Goal: Find specific page/section: Find specific page/section

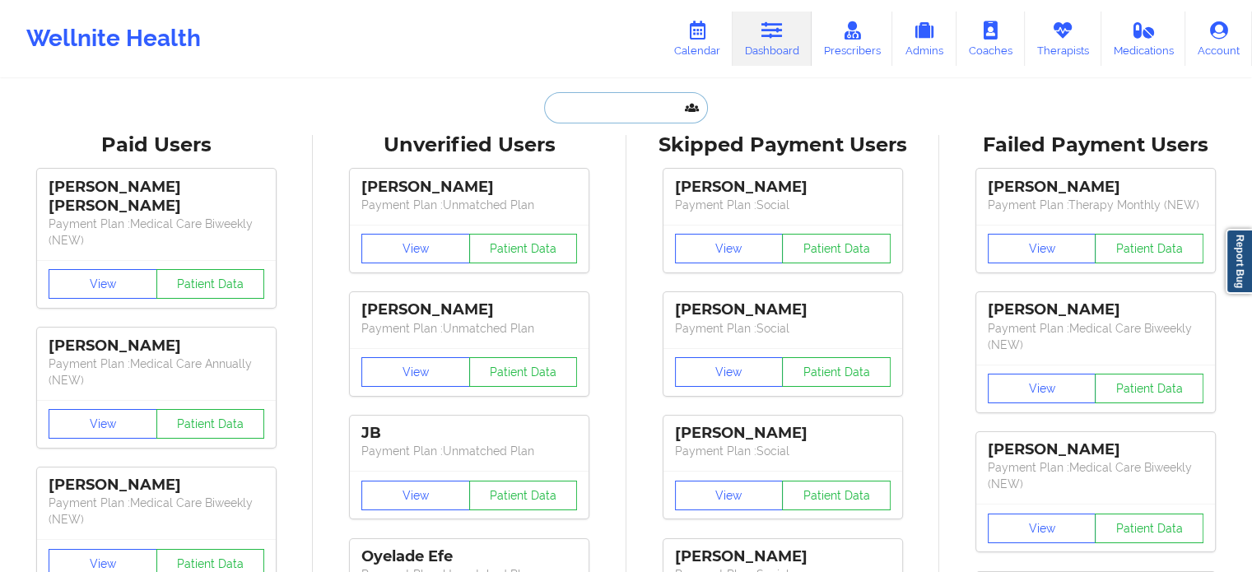
click at [586, 101] on input "text" at bounding box center [625, 107] width 163 height 31
paste input "[EMAIL_ADDRESS][DOMAIN_NAME]"
type input "[EMAIL_ADDRESS][DOMAIN_NAME]"
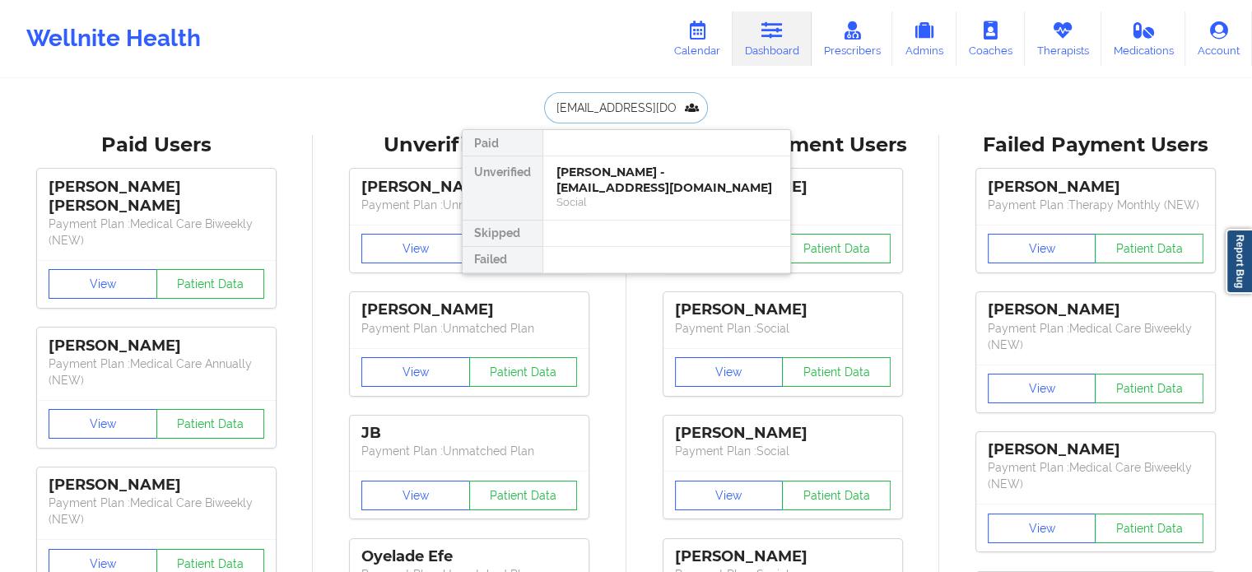
scroll to position [0, 3]
click at [619, 180] on div "[PERSON_NAME] - [EMAIL_ADDRESS][DOMAIN_NAME]" at bounding box center [667, 180] width 221 height 30
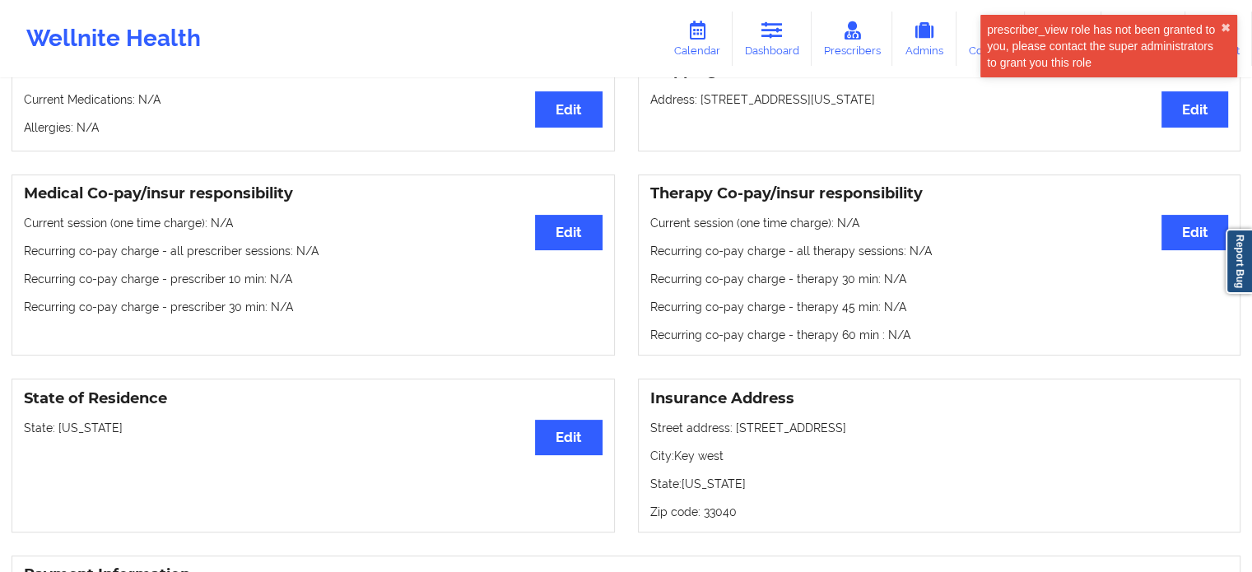
scroll to position [335, 0]
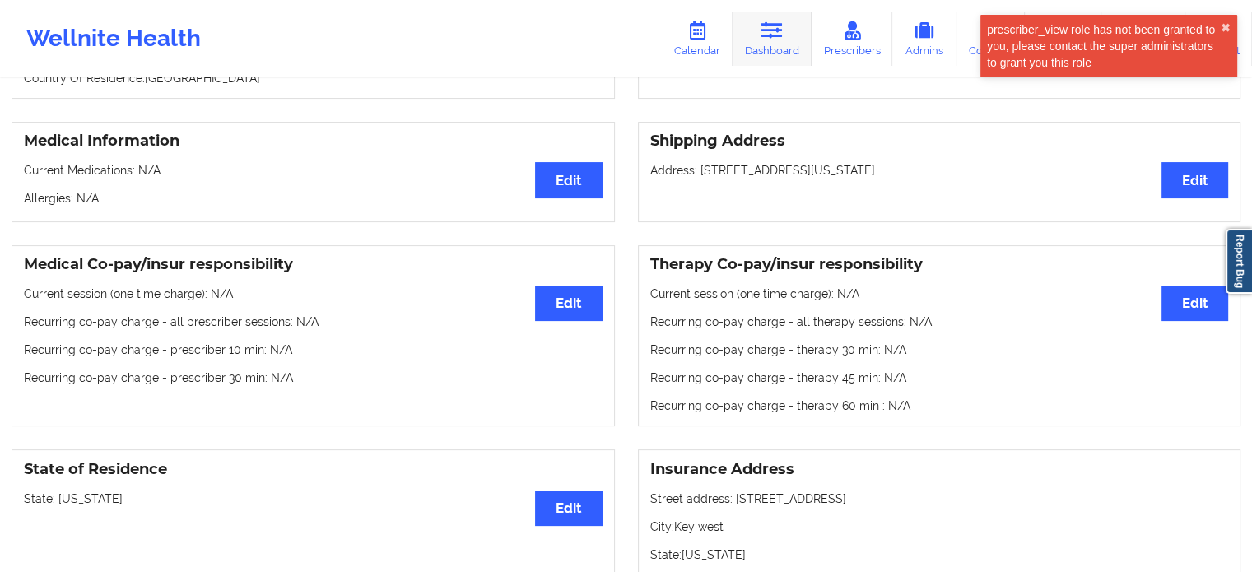
click at [758, 38] on link "Dashboard" at bounding box center [772, 39] width 79 height 54
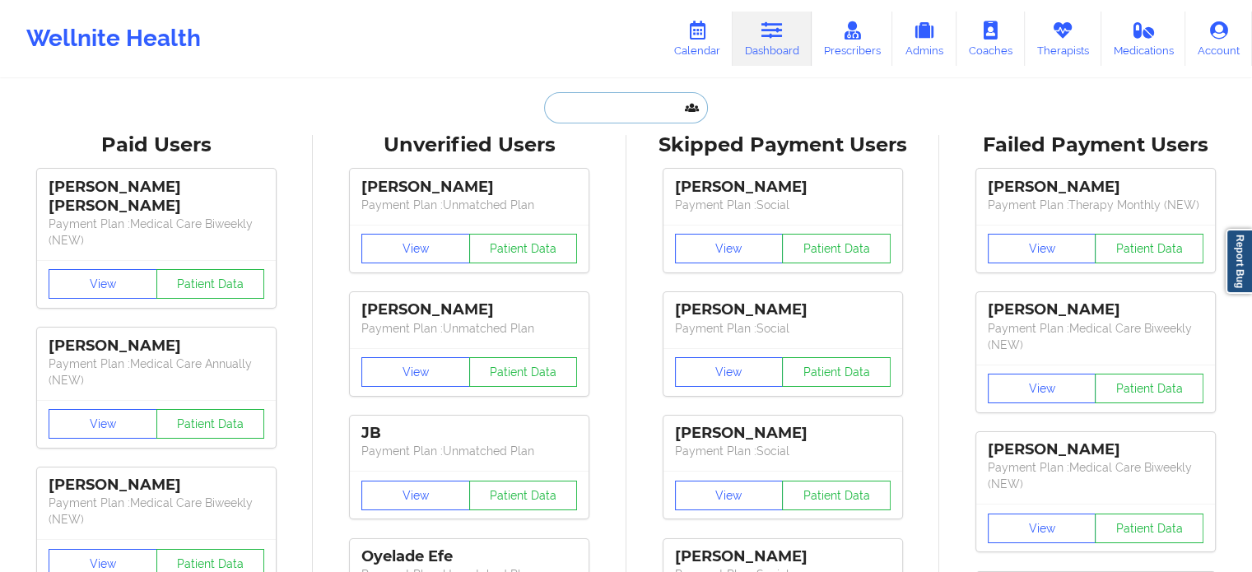
click at [582, 111] on input "text" at bounding box center [625, 107] width 163 height 31
paste input "[EMAIL_ADDRESS][DOMAIN_NAME]"
type input "[EMAIL_ADDRESS][DOMAIN_NAME]"
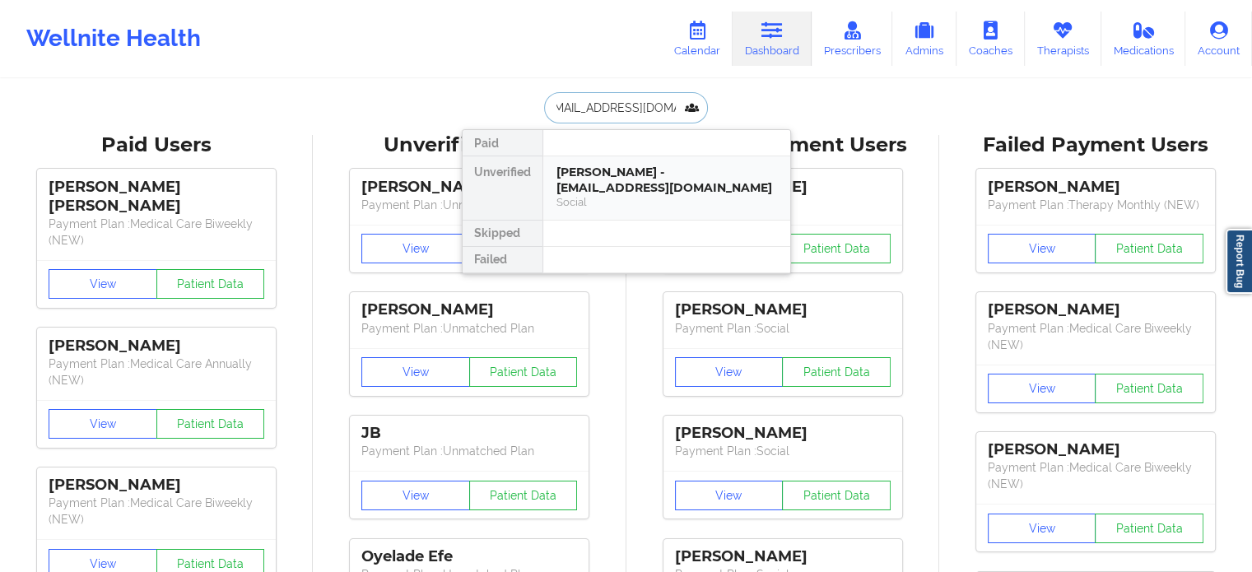
click at [599, 161] on div "[PERSON_NAME] - [EMAIL_ADDRESS][DOMAIN_NAME] Social" at bounding box center [666, 187] width 247 height 63
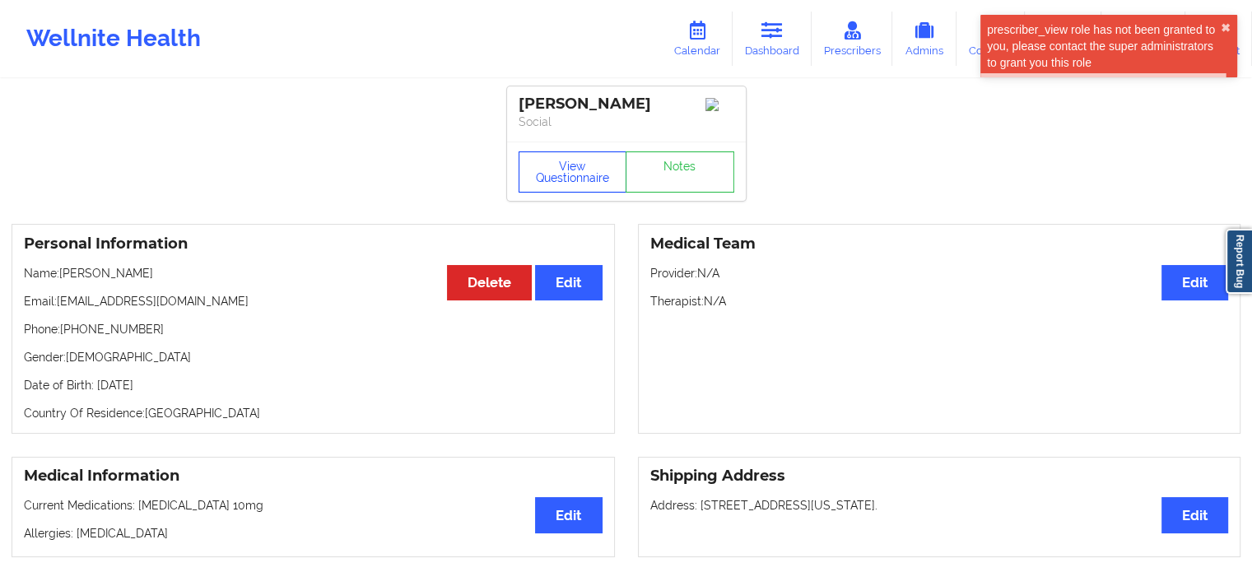
click at [595, 181] on button "View Questionnaire" at bounding box center [573, 172] width 109 height 41
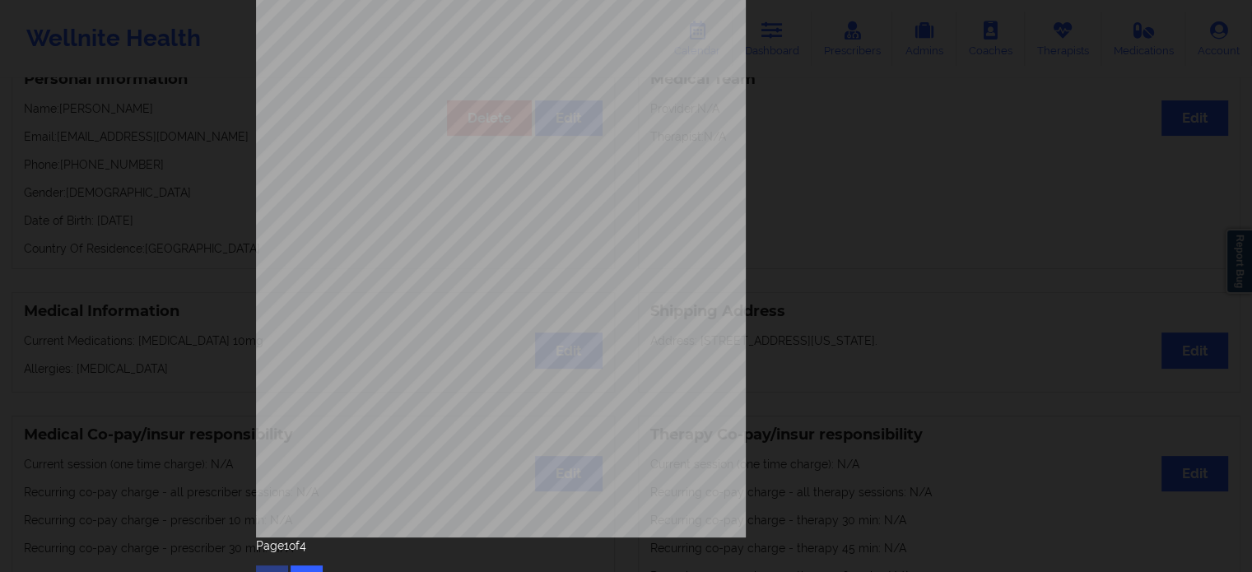
scroll to position [213, 0]
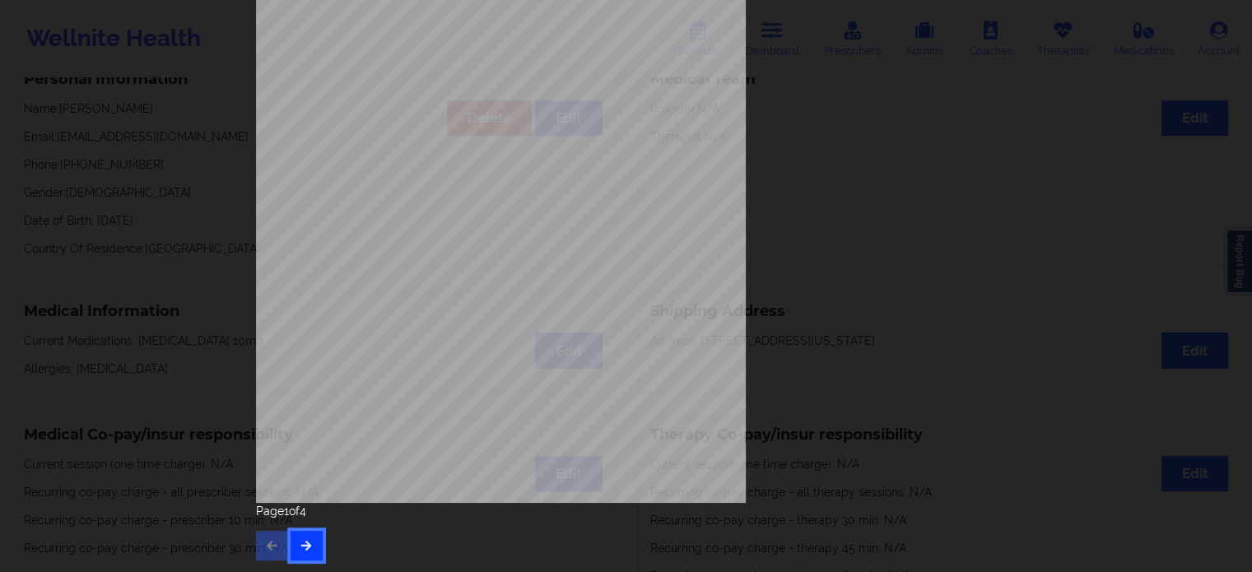
click at [300, 549] on icon "button" at bounding box center [307, 545] width 14 height 10
click at [1071, 358] on div "Are you here for [MEDICAL_DATA] or anxiety ? Both How often have you been bothe…" at bounding box center [626, 286] width 1252 height 572
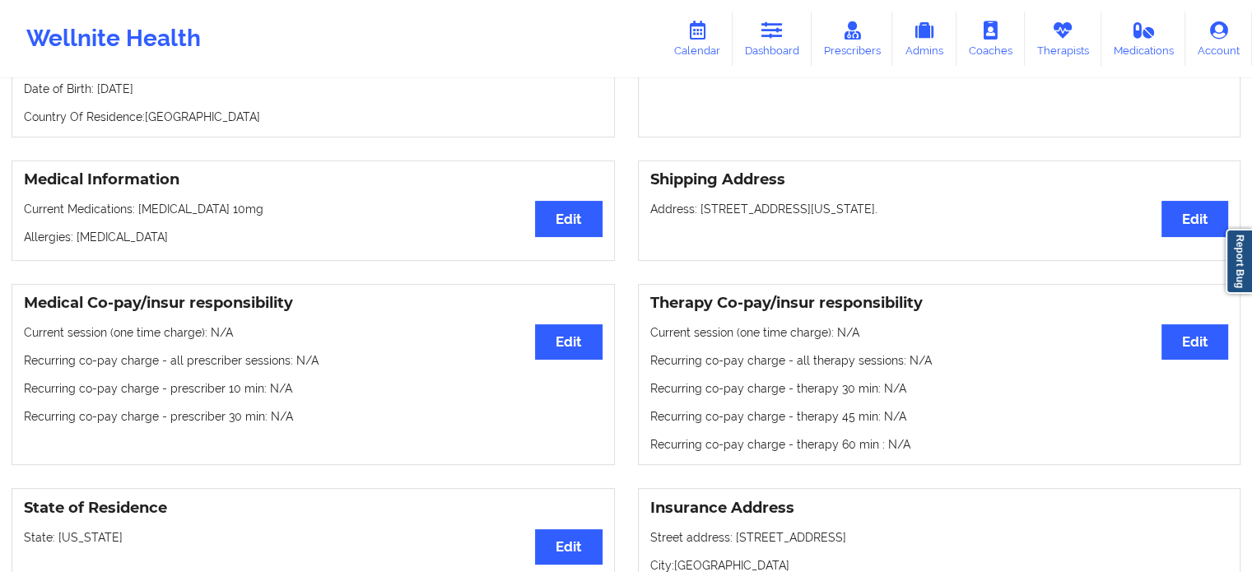
scroll to position [102, 0]
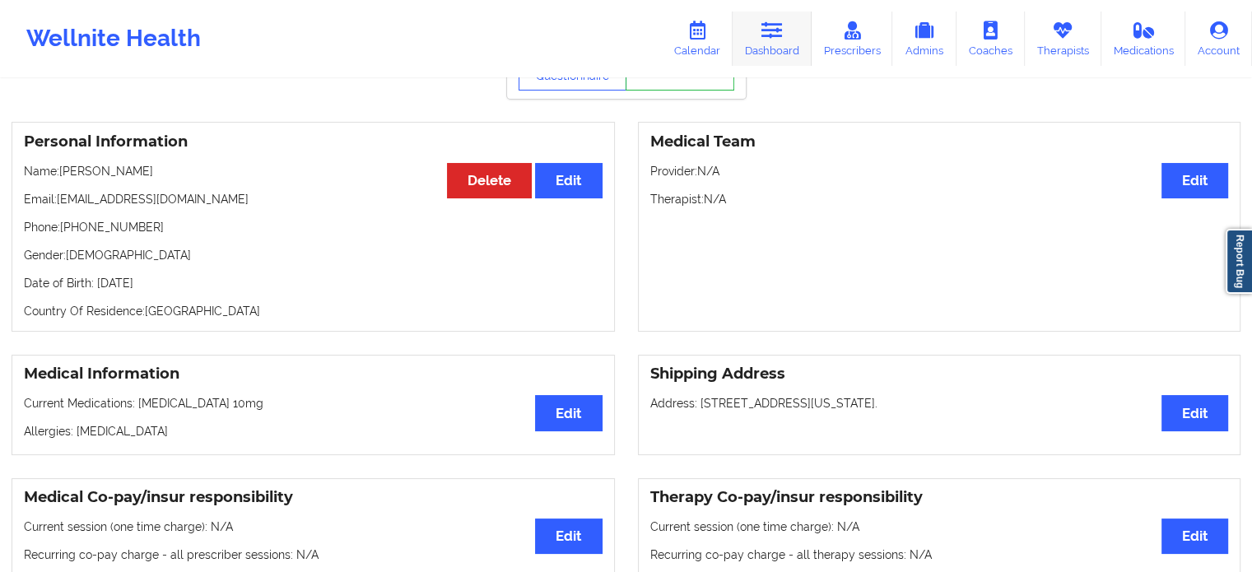
drag, startPoint x: 758, startPoint y: 37, endPoint x: 688, endPoint y: 11, distance: 75.6
click at [758, 37] on link "Dashboard" at bounding box center [772, 39] width 79 height 54
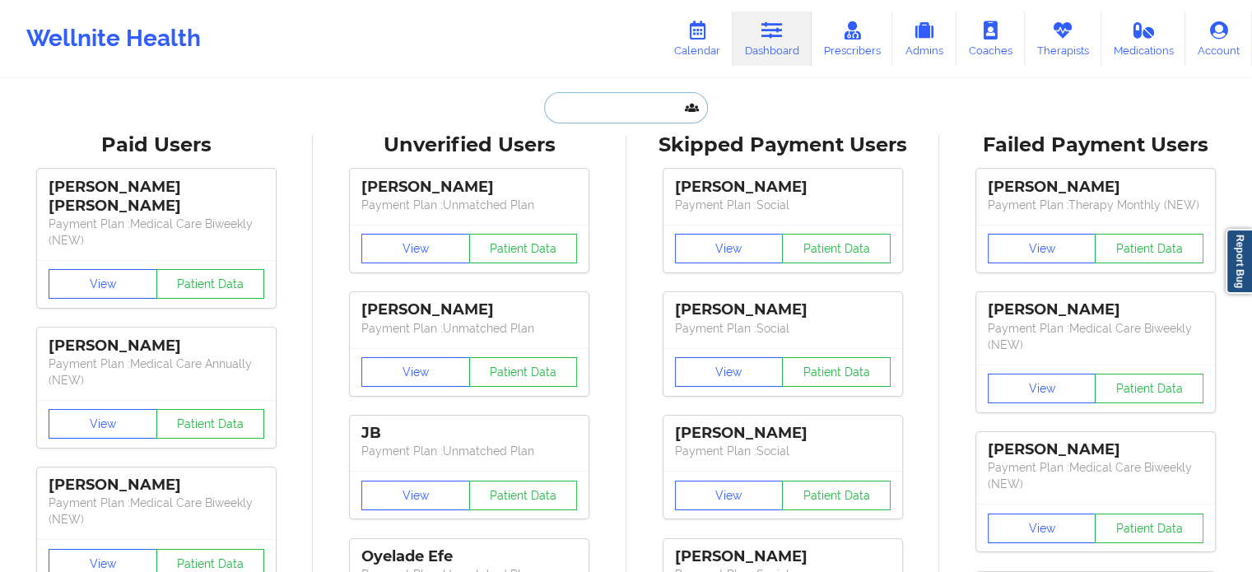
click at [606, 105] on input "text" at bounding box center [625, 107] width 163 height 31
paste input "[EMAIL_ADDRESS][PERSON_NAME][DOMAIN_NAME]"
type input "[EMAIL_ADDRESS][PERSON_NAME][DOMAIN_NAME]"
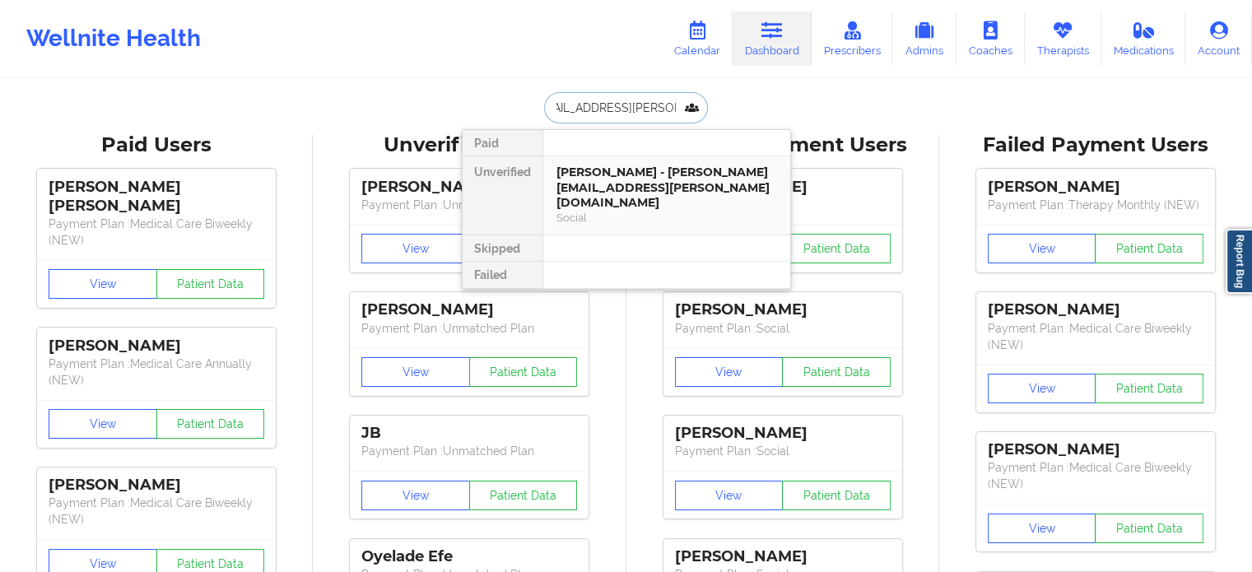
click at [611, 166] on div "[PERSON_NAME] - [PERSON_NAME][EMAIL_ADDRESS][PERSON_NAME][DOMAIN_NAME]" at bounding box center [667, 188] width 221 height 46
